Goal: Task Accomplishment & Management: Complete application form

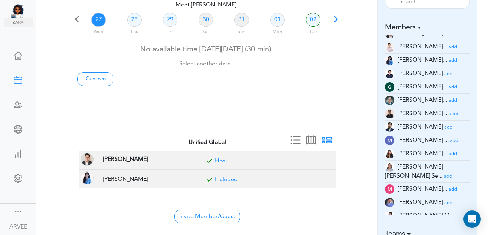
scroll to position [54, 0]
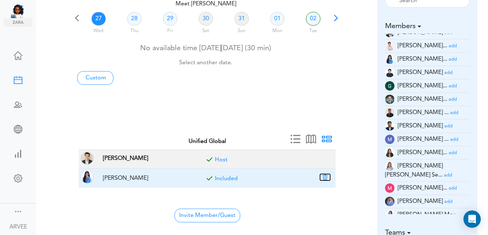
click at [324, 177] on button "button" at bounding box center [325, 177] width 10 height 7
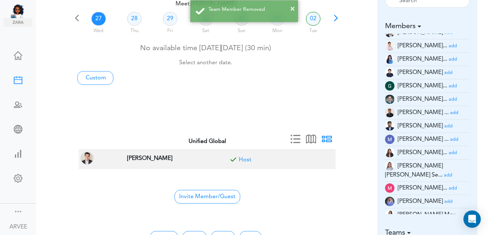
click at [97, 17] on div "× Team Member Removed" at bounding box center [244, 11] width 488 height 22
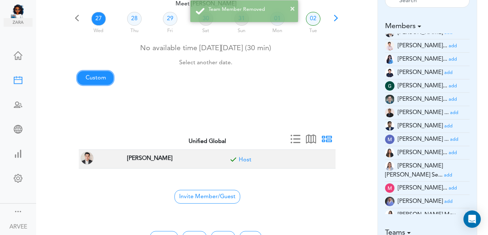
click at [93, 81] on link "Custom" at bounding box center [95, 78] width 36 height 14
type input "Meet [PERSON_NAME]"
type input "[URL][DOMAIN_NAME][SECURITY_DATA]"
type input "[DATE]T12:00"
type input "[DATE]T12:30"
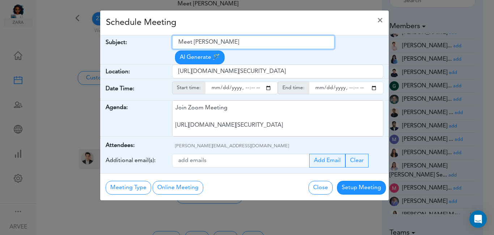
drag, startPoint x: 178, startPoint y: 43, endPoint x: 249, endPoint y: 46, distance: 71.3
click at [249, 46] on input "Meet [PERSON_NAME]" at bounding box center [253, 42] width 162 height 14
paste input "udflap Internal Call"
type input "Mudflap Internal Call"
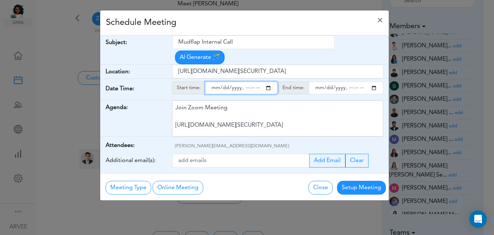
click at [268, 82] on input "starttime" at bounding box center [241, 88] width 73 height 13
click at [244, 82] on input "starttime" at bounding box center [241, 88] width 73 height 13
type input "[DATE]T13:00"
click at [244, 82] on input "starttime" at bounding box center [241, 88] width 73 height 13
type input "[DATE]T13:00"
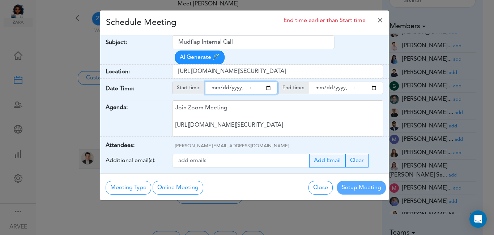
type input "[DATE]T12:00"
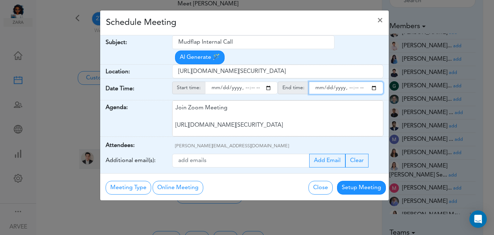
click at [375, 82] on input "endtime" at bounding box center [346, 88] width 74 height 13
click at [349, 82] on input "endtime" at bounding box center [346, 88] width 74 height 13
type input "[DATE]T22:30"
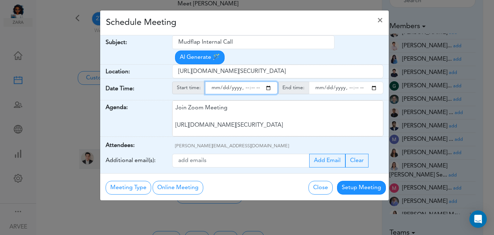
click at [267, 82] on input "starttime" at bounding box center [241, 88] width 73 height 13
click at [244, 82] on input "starttime" at bounding box center [241, 88] width 73 height 13
type input "[DATE]T22:00"
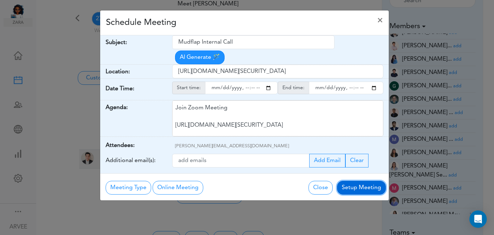
click at [360, 181] on button "Setup Meeting" at bounding box center [361, 188] width 49 height 14
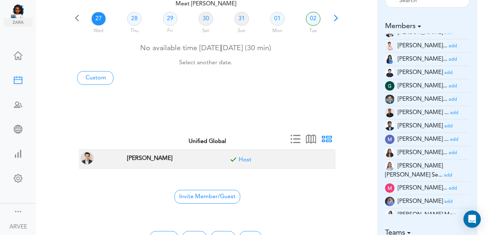
click at [337, 20] on span at bounding box center [336, 21] width 10 height 10
click at [165, 18] on link "05" at bounding box center [170, 19] width 14 height 14
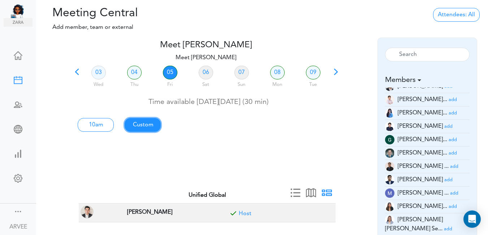
click at [114, 124] on link "Custom" at bounding box center [96, 125] width 36 height 14
type input "Meet [PERSON_NAME]"
type input "[URL][DOMAIN_NAME][SECURITY_DATA]"
type input "[DATE]T10:00"
type input "[DATE]T10:30"
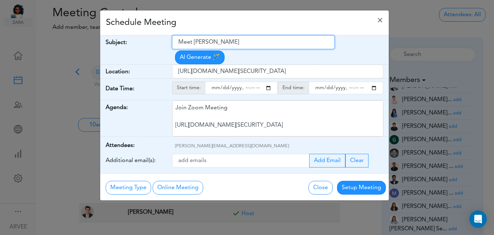
drag, startPoint x: 179, startPoint y: 43, endPoint x: 235, endPoint y: 46, distance: 56.4
click at [235, 46] on input "Meet [PERSON_NAME]" at bounding box center [253, 42] width 162 height 14
paste input "[PERSON_NAME]/[PERSON_NAME] + Unified Accounting Intro"
type input "[PERSON_NAME]/[PERSON_NAME] + Unified Accounting Intro"
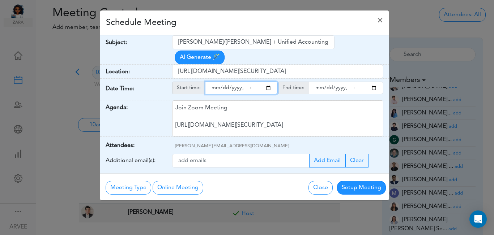
click at [268, 82] on input "starttime" at bounding box center [241, 88] width 73 height 13
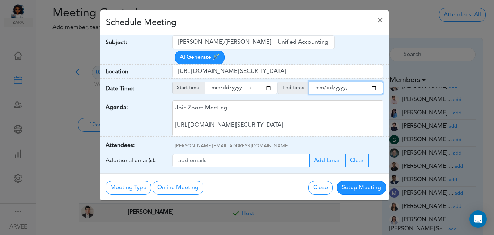
type input "[DATE]T11:00"
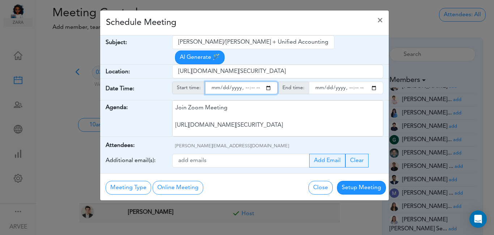
click at [372, 82] on input "endtime" at bounding box center [346, 88] width 74 height 13
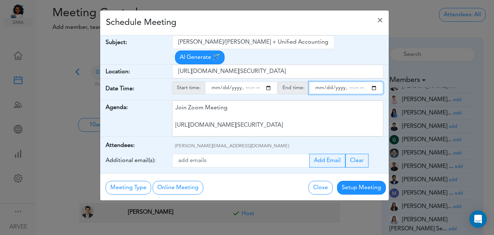
click at [356, 82] on input "endtime" at bounding box center [346, 88] width 74 height 13
type input "[DATE]T12:00"
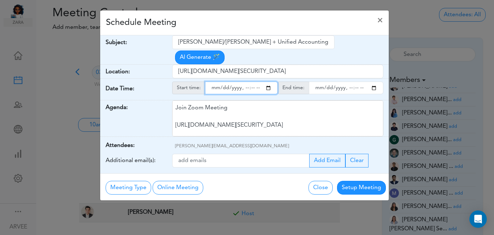
click at [268, 82] on input "starttime" at bounding box center [241, 88] width 73 height 13
click at [260, 82] on input "starttime" at bounding box center [241, 88] width 73 height 13
click at [252, 82] on input "starttime" at bounding box center [241, 88] width 73 height 13
type input "[DATE]T11:30"
click at [258, 25] on div "Schedule Meeting ×" at bounding box center [244, 22] width 288 height 25
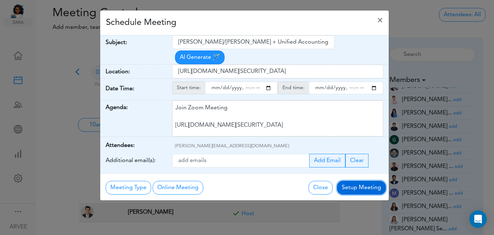
click at [361, 181] on button "Setup Meeting" at bounding box center [361, 188] width 49 height 14
